Goal: Task Accomplishment & Management: Manage account settings

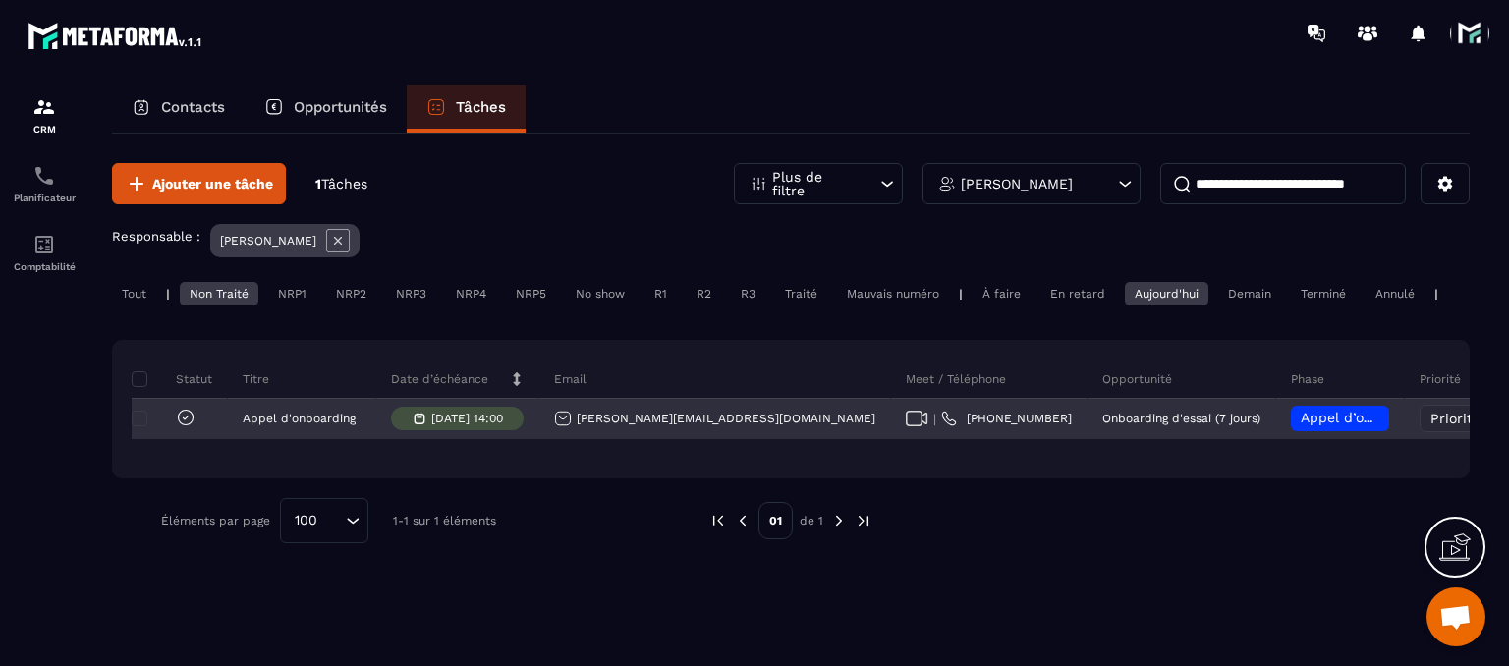
click at [1300, 425] on span "Appel d’onboarding planifié" at bounding box center [1393, 418] width 186 height 16
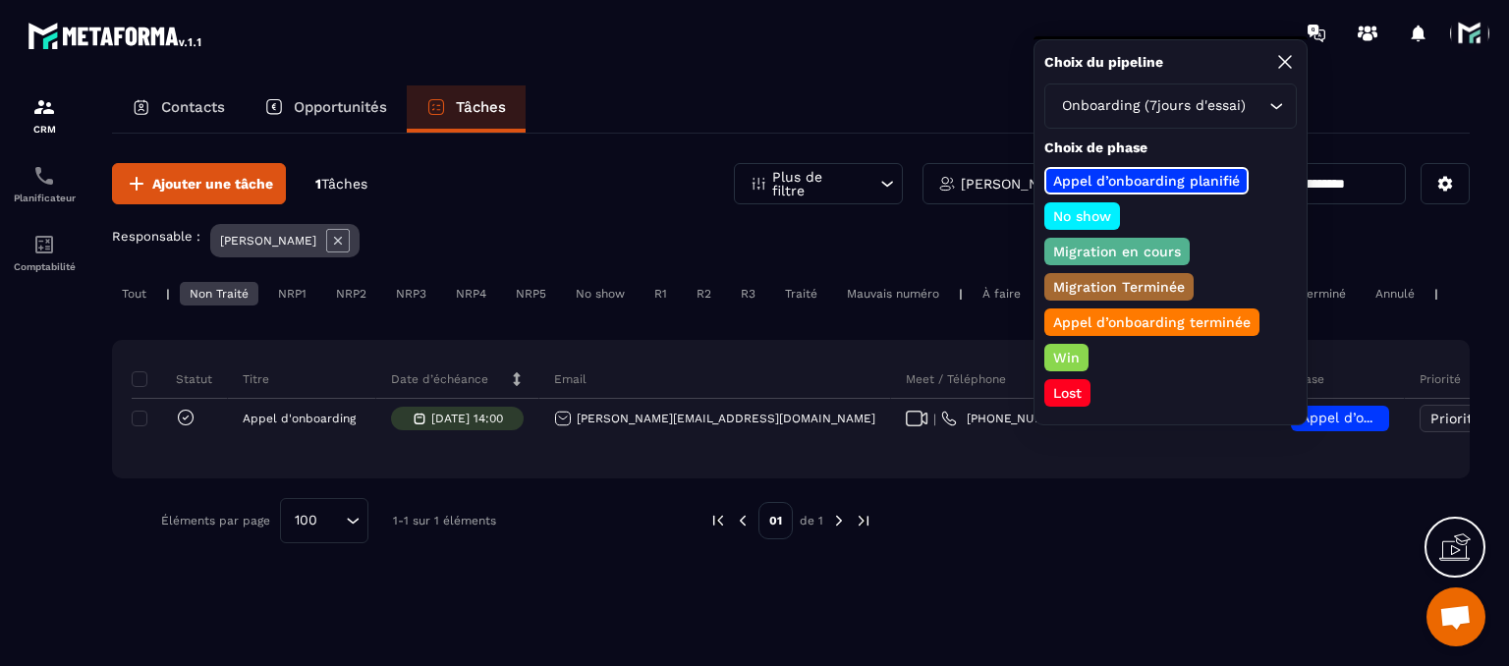
click at [918, 49] on div at bounding box center [870, 33] width 1278 height 66
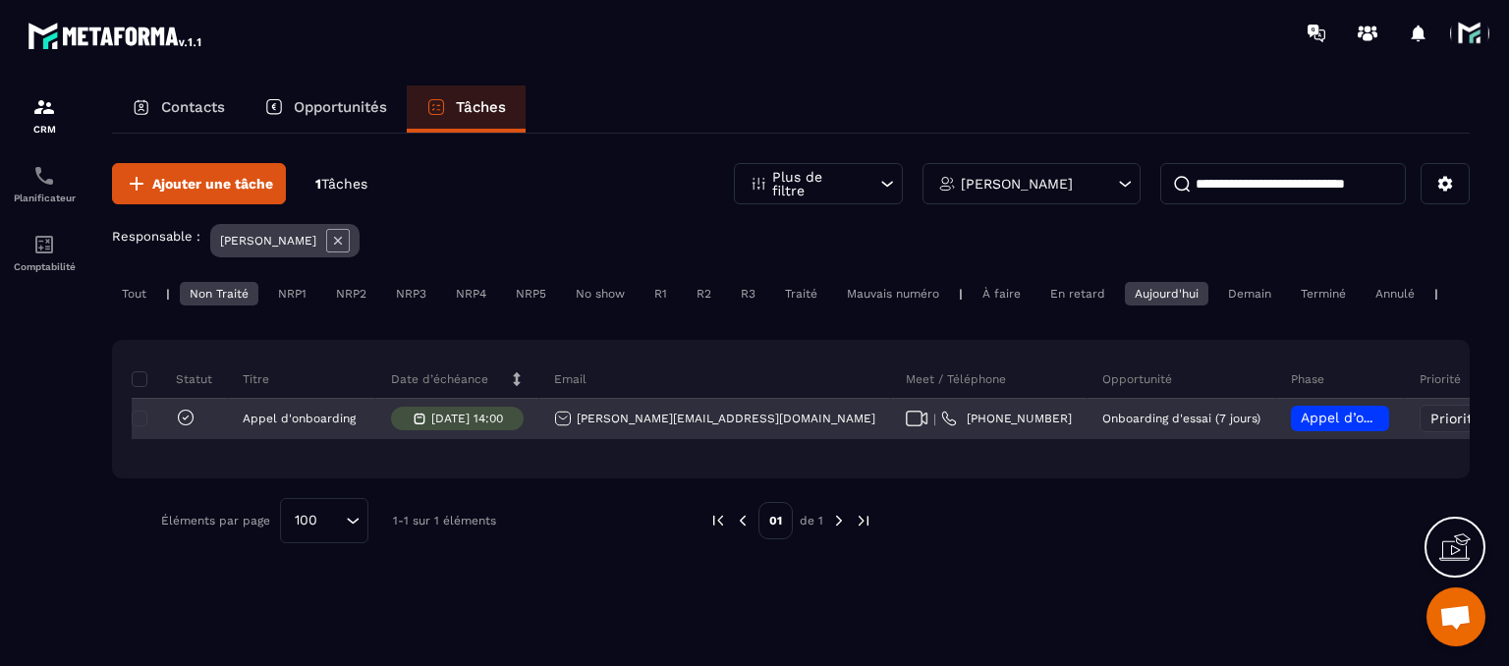
click at [1300, 425] on span "Appel d’onboarding planifié" at bounding box center [1393, 418] width 186 height 16
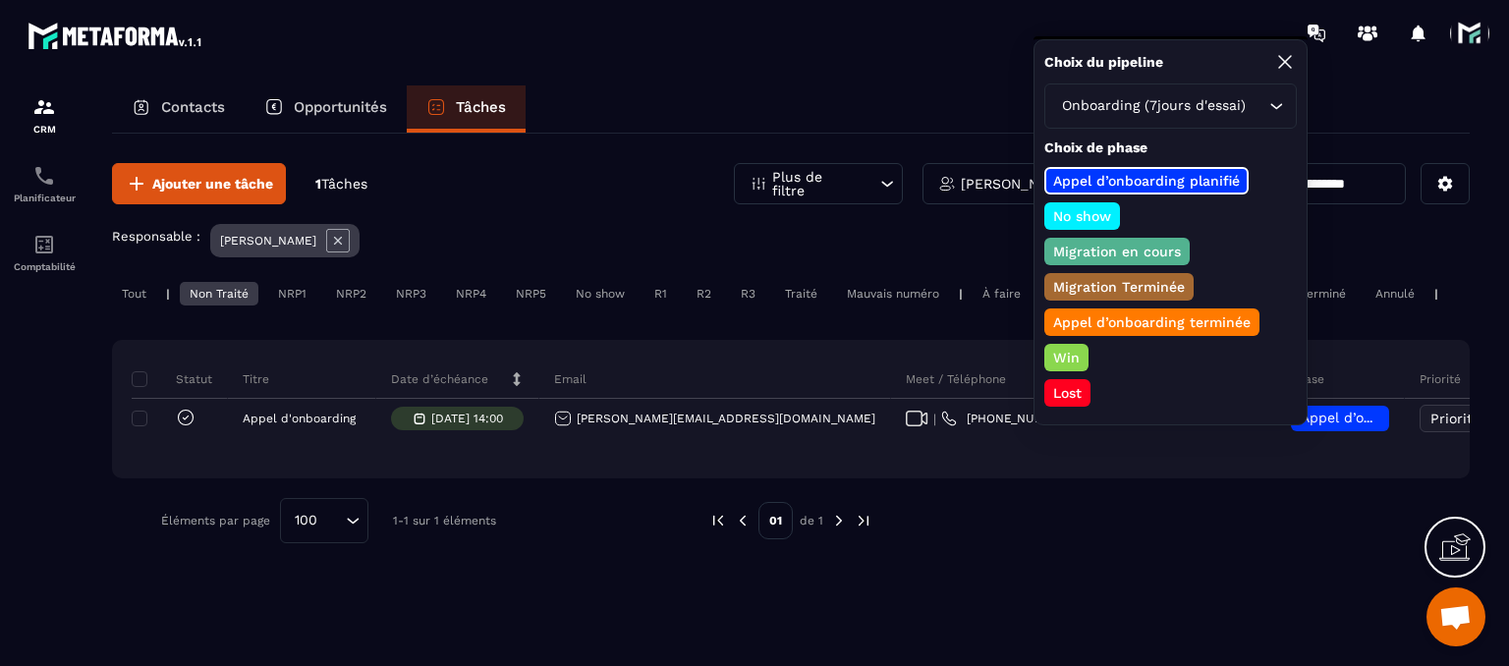
click at [1055, 352] on p "Win" at bounding box center [1066, 358] width 32 height 20
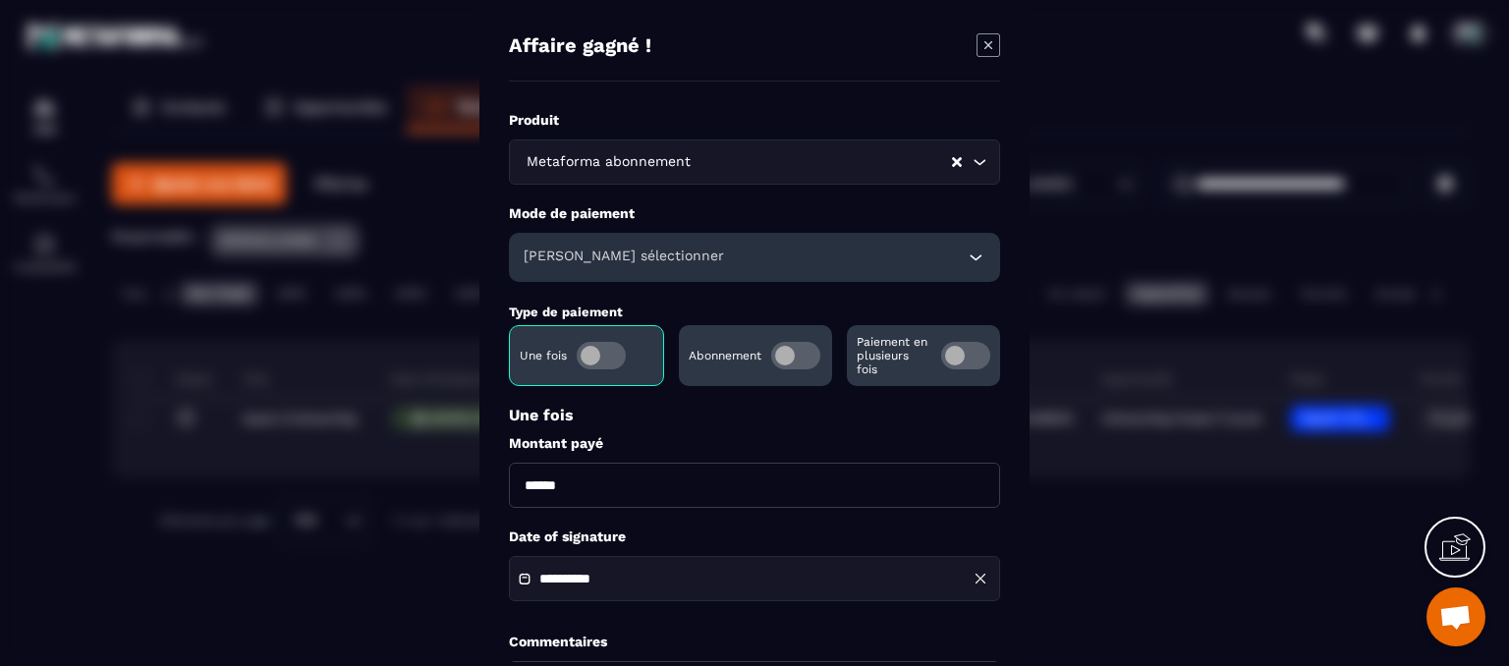
click at [983, 48] on icon "Modal window" at bounding box center [988, 45] width 24 height 24
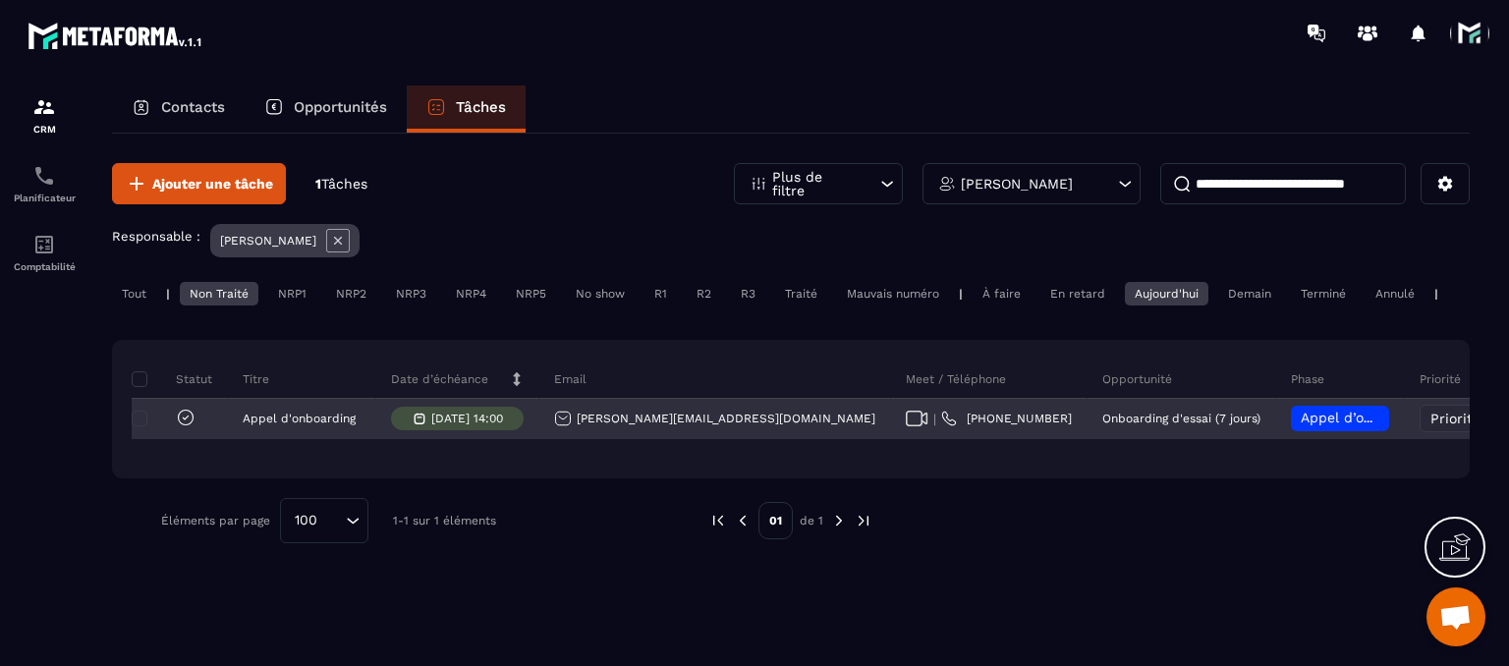
click at [1300, 425] on span "Appel d’onboarding planifié" at bounding box center [1393, 418] width 186 height 16
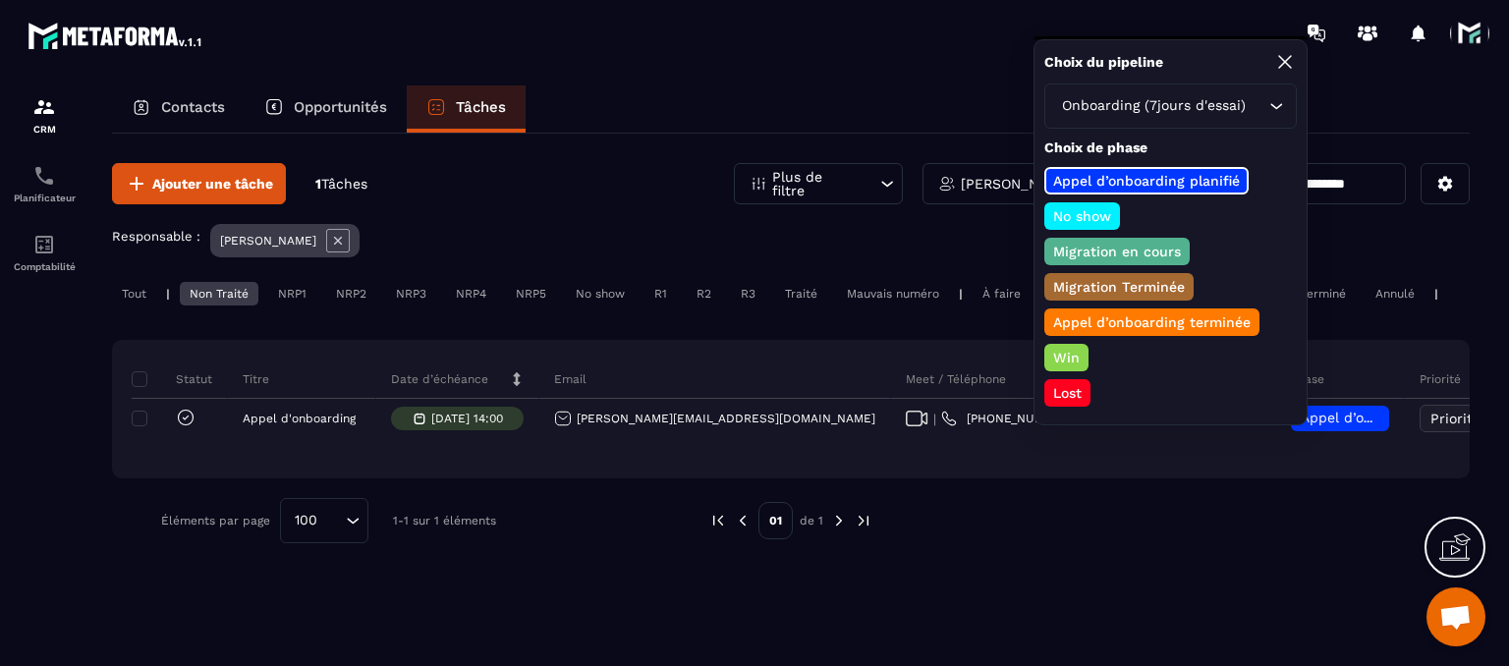
click at [1193, 105] on div "Onboarding (7jours d'essai)" at bounding box center [1160, 106] width 211 height 22
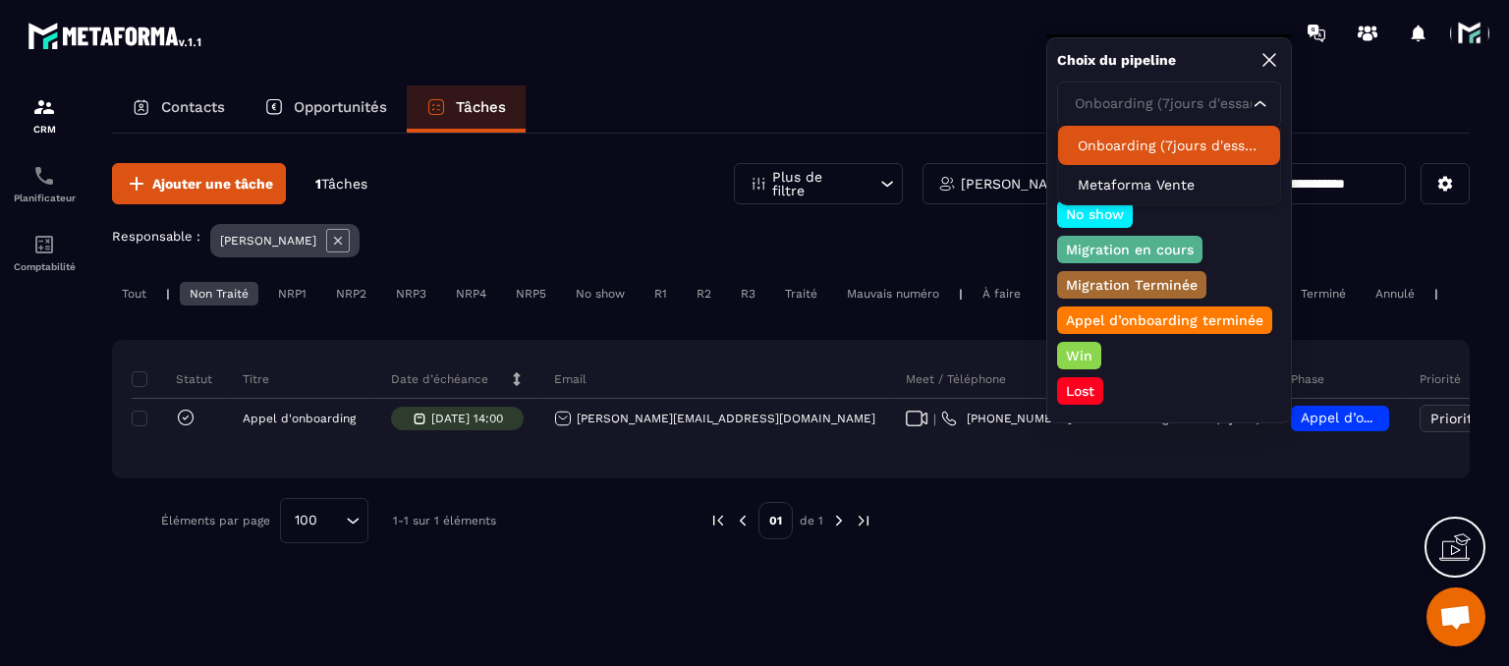
click at [1177, 106] on input "Search for option" at bounding box center [1159, 104] width 179 height 22
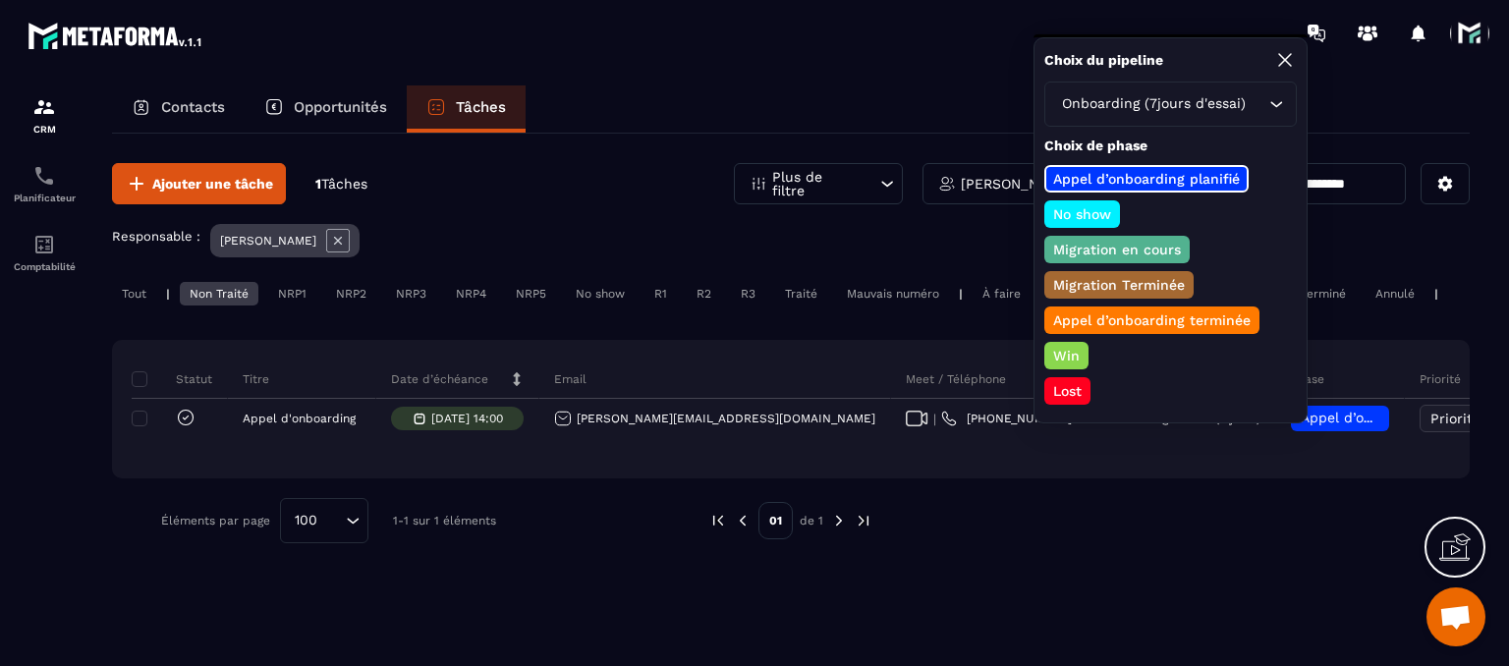
click at [1256, 115] on div "Onboarding (7jours d'essai) Loading..." at bounding box center [1170, 104] width 252 height 45
click at [1288, 73] on div "Choix du pipeline Onboarding (7jours d'essai) Loading... Choix de phase Appel d…" at bounding box center [1170, 226] width 252 height 357
click at [1282, 57] on icon at bounding box center [1285, 60] width 24 height 24
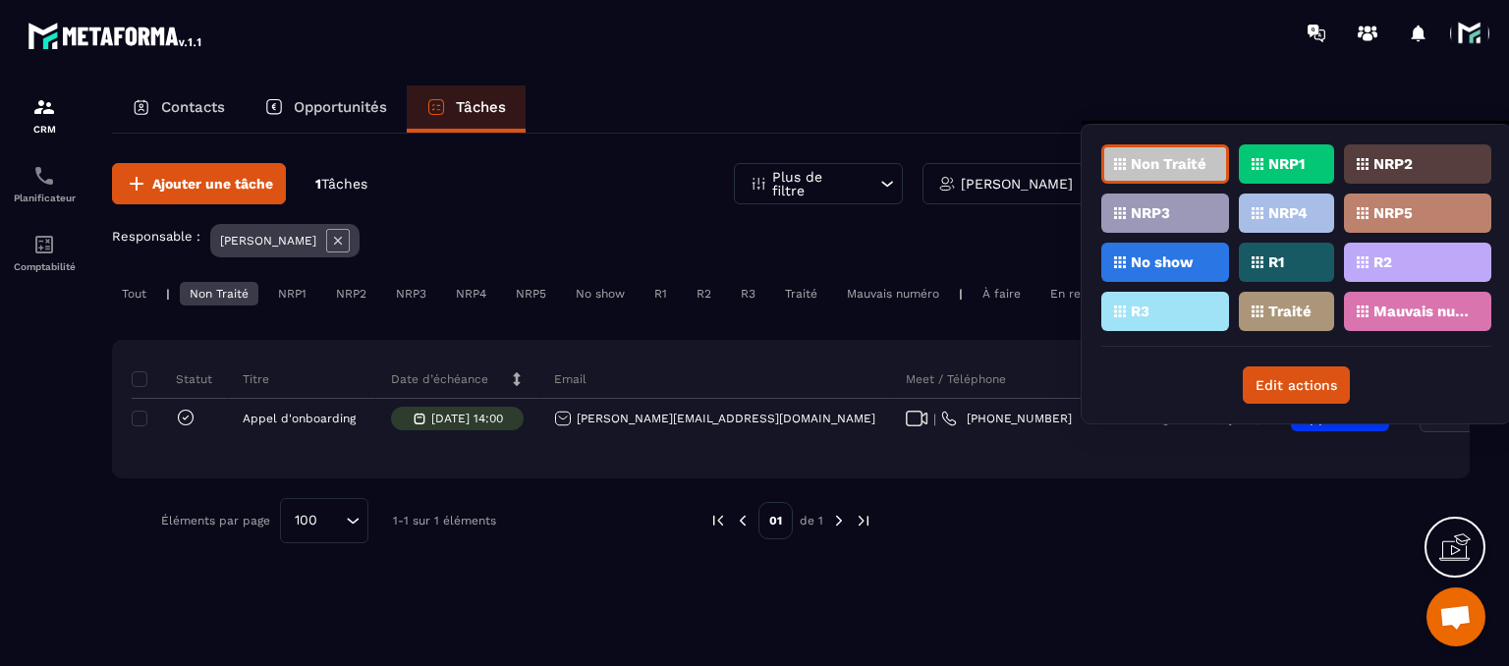
click at [1314, 533] on div at bounding box center [1161, 520] width 519 height 45
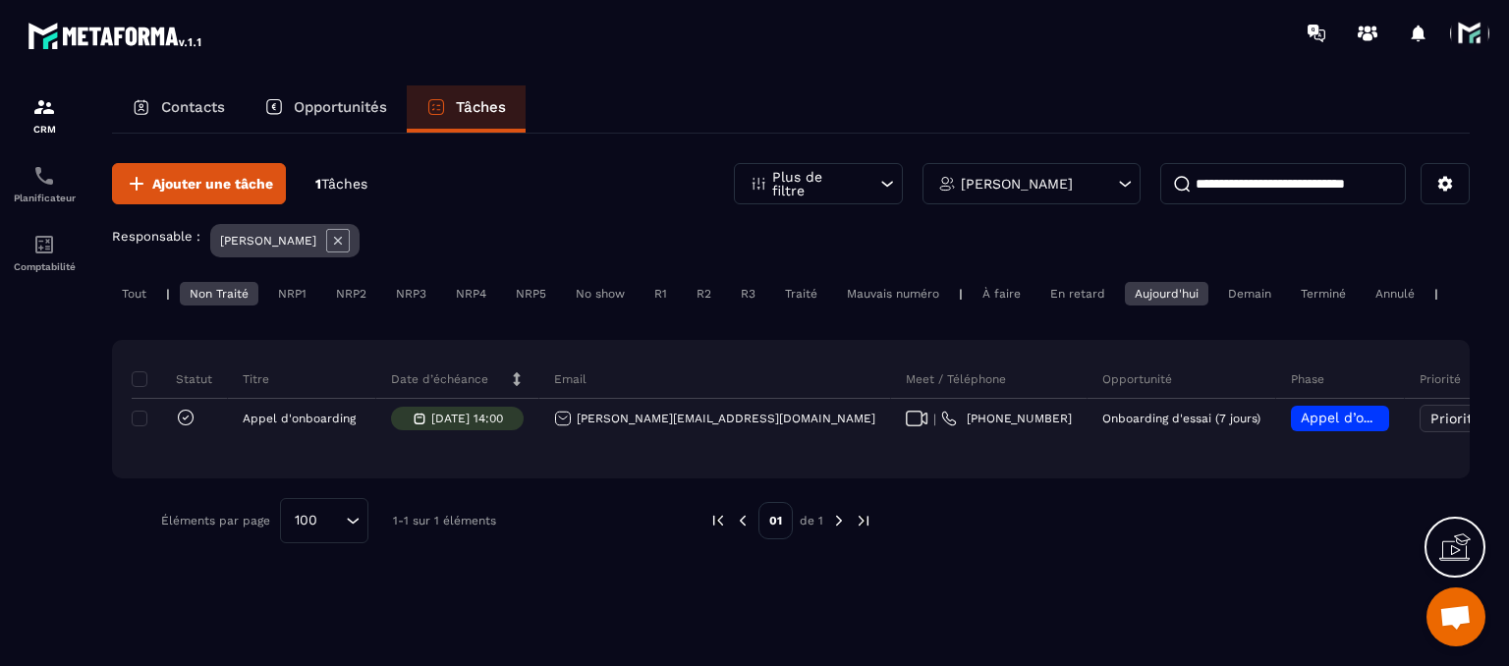
click at [1467, 617] on span "Ouvrir le chat" at bounding box center [1455, 619] width 32 height 28
